Goal: Transaction & Acquisition: Purchase product/service

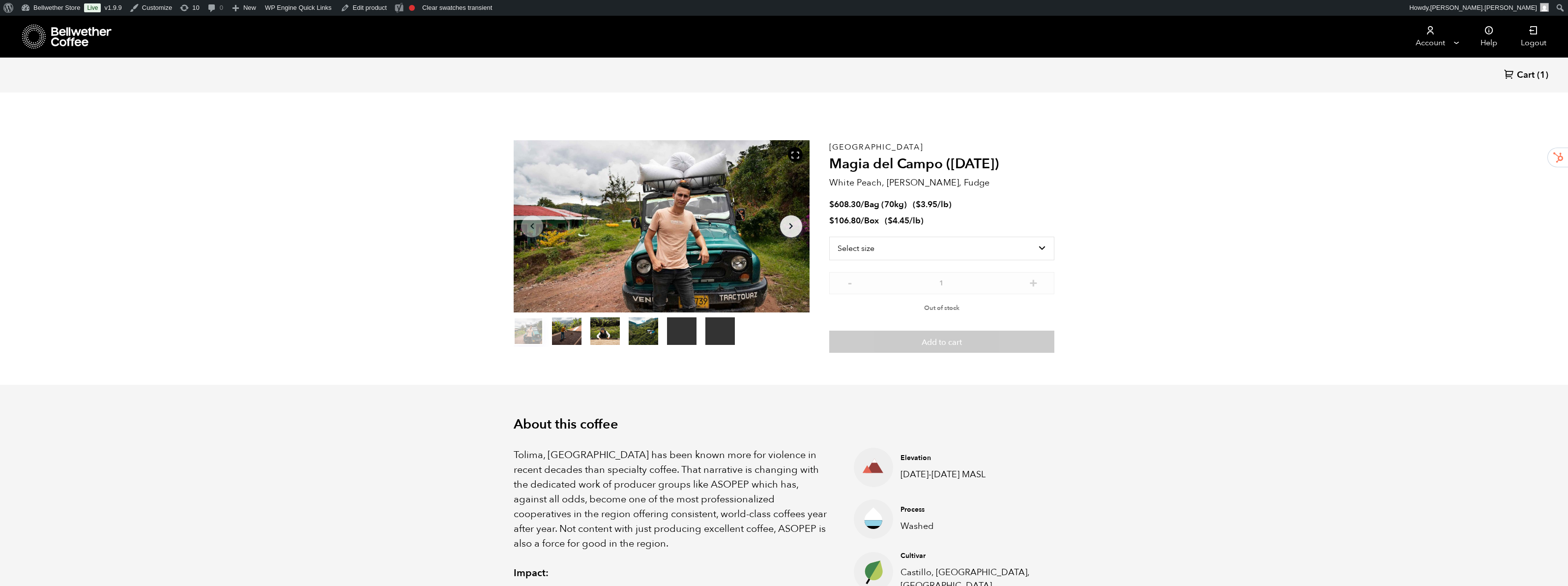
scroll to position [428, 523]
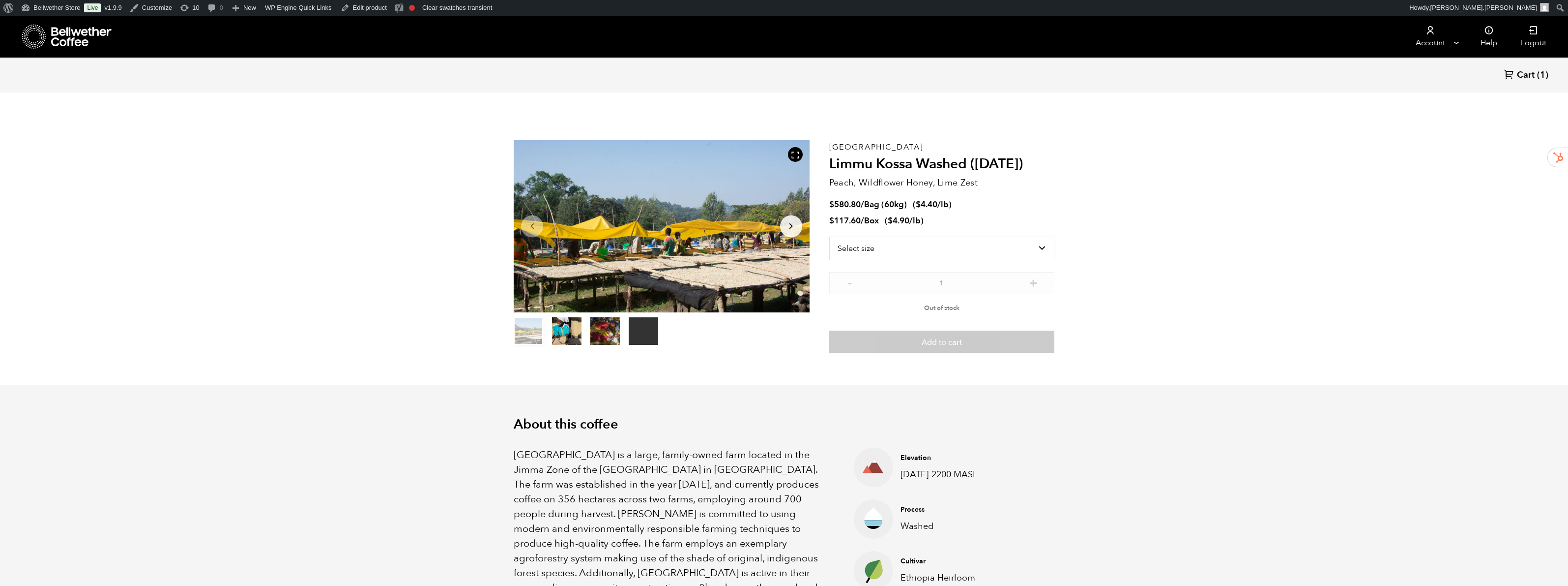
scroll to position [428, 523]
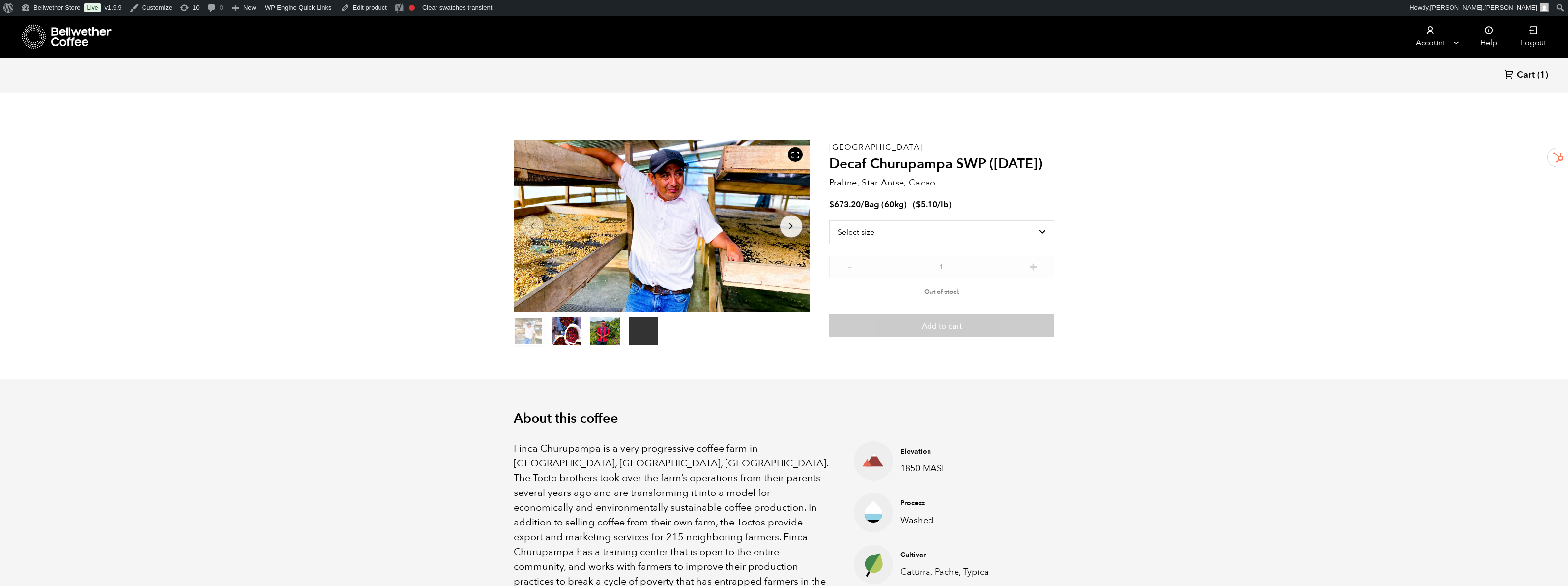
scroll to position [428, 523]
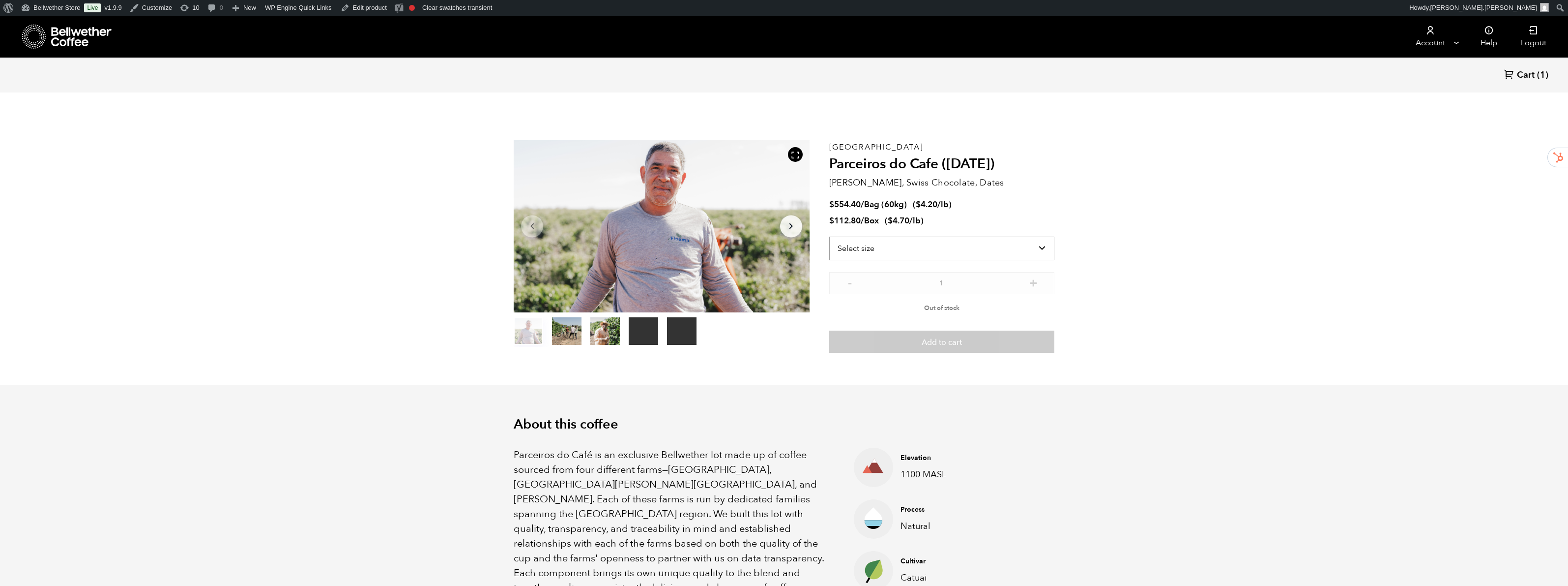
click at [959, 254] on select "Select size Bag (60kg) (132 lbs) Box (24 lbs)" at bounding box center [942, 248] width 225 height 24
click at [829, 236] on select "Select size Bag (60kg) (132 lbs) Box (24 lbs)" at bounding box center [942, 248] width 225 height 24
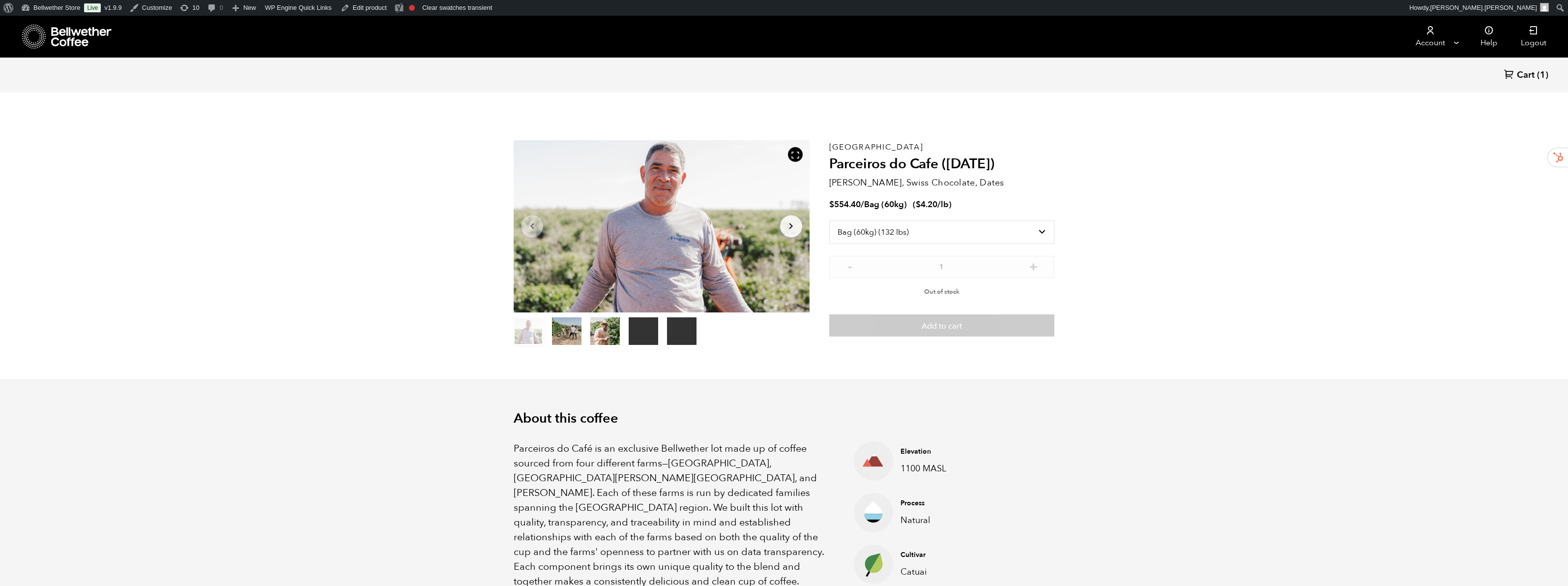
click at [1001, 283] on p "Out of stock" at bounding box center [942, 290] width 225 height 15
click at [966, 233] on select "Select size Bag (60kg) (132 lbs) Box (24 lbs)" at bounding box center [942, 232] width 225 height 24
select select "box"
click at [829, 221] on select "Select size Bag (60kg) (132 lbs) Box (24 lbs)" at bounding box center [942, 232] width 225 height 24
drag, startPoint x: 951, startPoint y: 286, endPoint x: 1056, endPoint y: 270, distance: 106.2
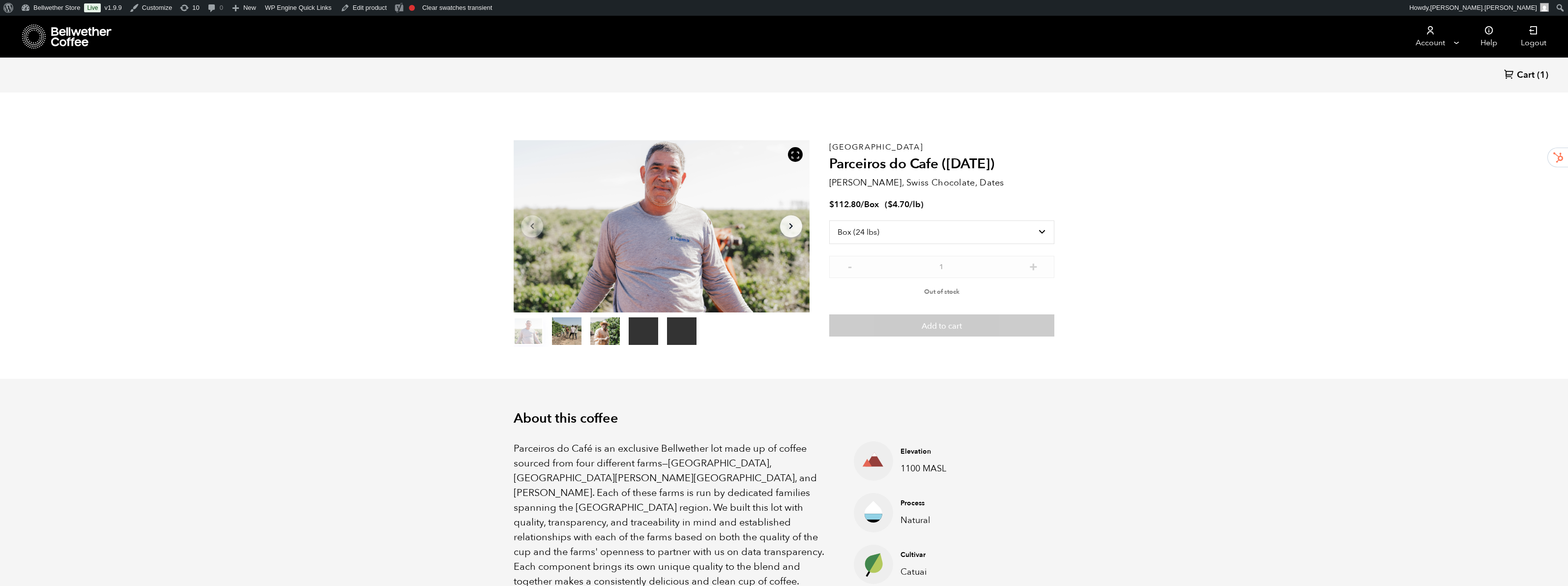
click at [951, 286] on p "Out of stock" at bounding box center [942, 290] width 225 height 15
click at [898, 164] on h2 "Parceiros do Cafe ([DATE])" at bounding box center [942, 164] width 225 height 16
